Goal: Find contact information: Find contact information

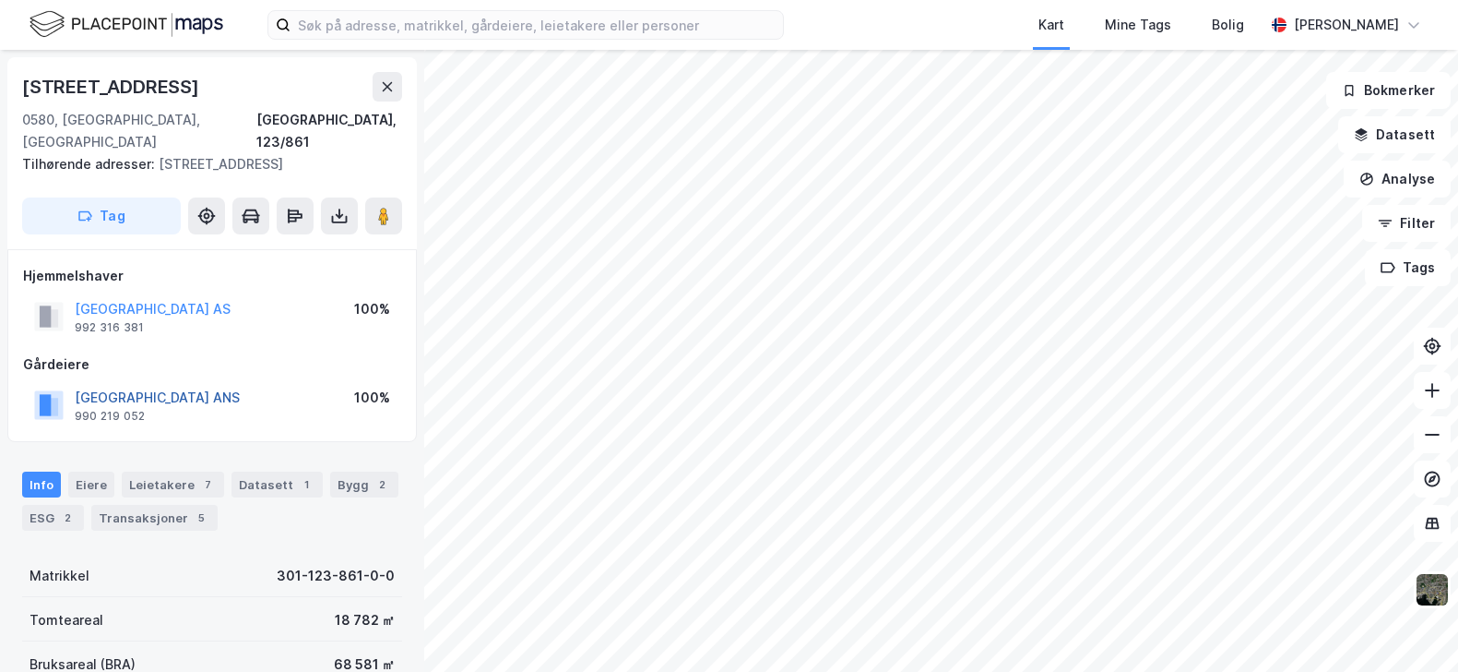
click at [0, 0] on button "[GEOGRAPHIC_DATA] ANS" at bounding box center [0, 0] width 0 height 0
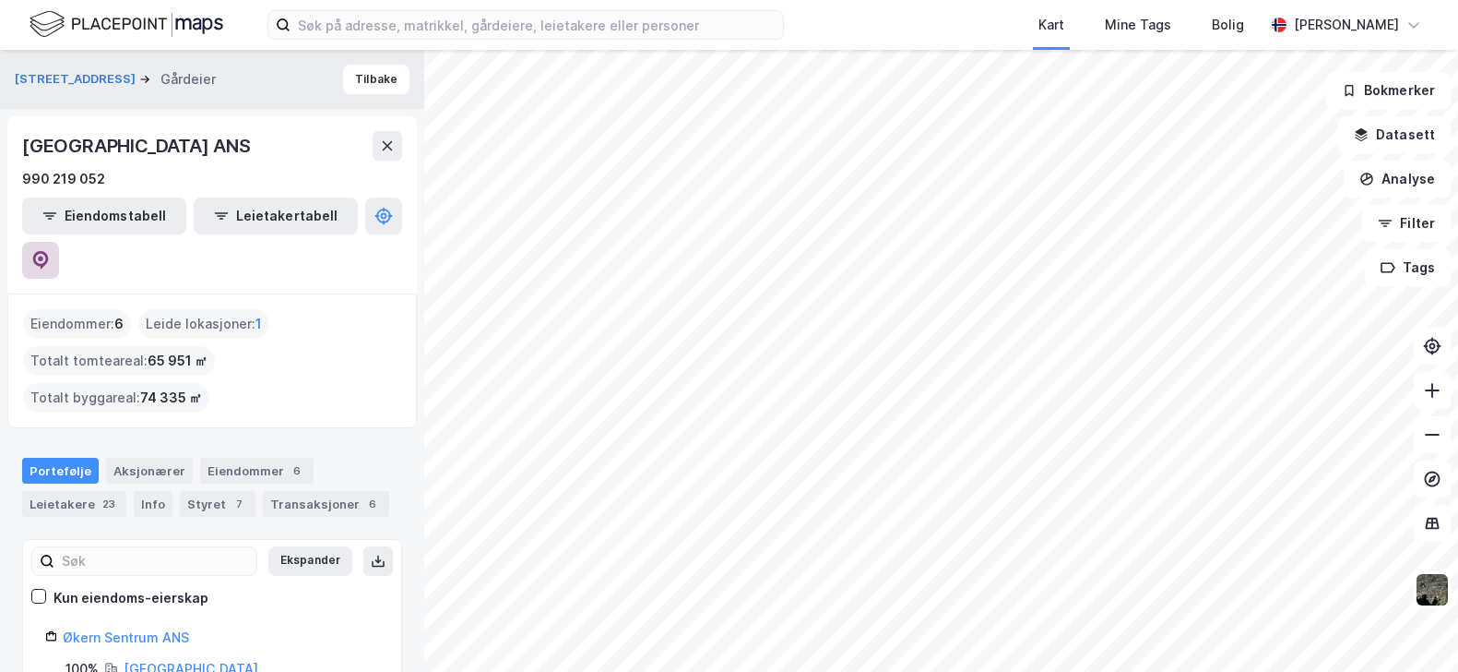
click at [50, 251] on icon at bounding box center [40, 260] width 18 height 18
